Goal: Task Accomplishment & Management: Complete application form

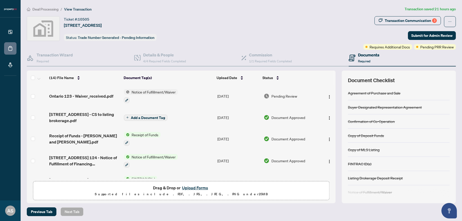
scroll to position [32, 0]
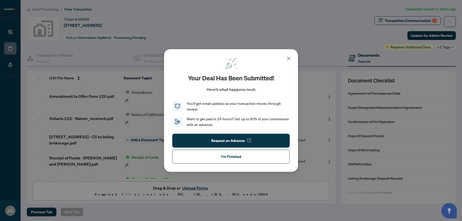
click at [288, 59] on icon at bounding box center [289, 58] width 6 height 6
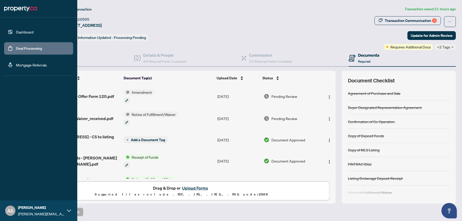
click at [16, 48] on link "Deal Processing" at bounding box center [29, 48] width 26 height 5
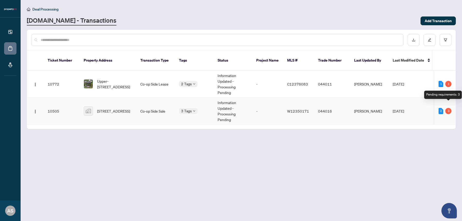
click at [449, 108] on div "3" at bounding box center [449, 111] width 6 height 6
drag, startPoint x: 387, startPoint y: 121, endPoint x: 426, endPoint y: 123, distance: 39.5
click at [426, 123] on div "Ticket Number Property Address Transaction Type Tags Status Project Name MLS # …" at bounding box center [241, 90] width 429 height 78
click at [118, 108] on span "[STREET_ADDRESS]" at bounding box center [113, 111] width 33 height 6
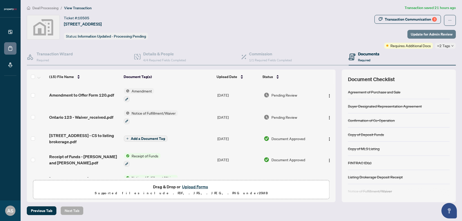
click at [433, 35] on span "Update for Admin Review" at bounding box center [432, 34] width 42 height 8
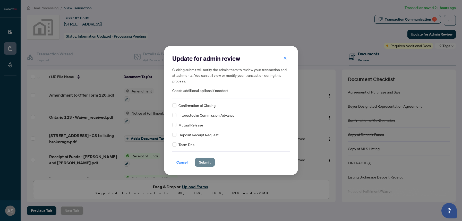
click at [205, 163] on span "Submit" at bounding box center [205, 162] width 12 height 8
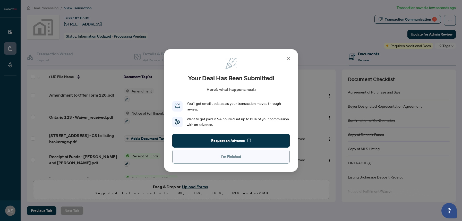
click at [241, 155] on button "I'm Finished" at bounding box center [231, 157] width 118 height 14
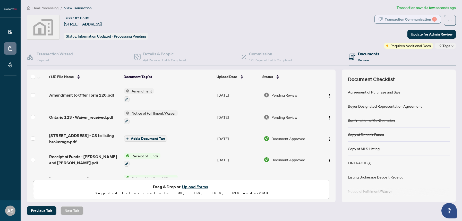
click at [404, 20] on div "Transaction Communication 3" at bounding box center [411, 19] width 52 height 8
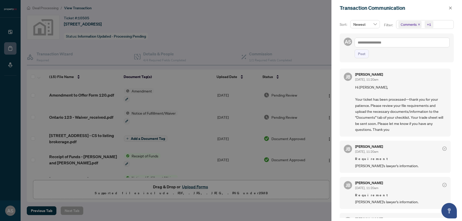
click at [311, 46] on div at bounding box center [231, 110] width 462 height 221
click at [452, 7] on icon "close" at bounding box center [451, 8] width 4 height 4
